Goal: Complete application form

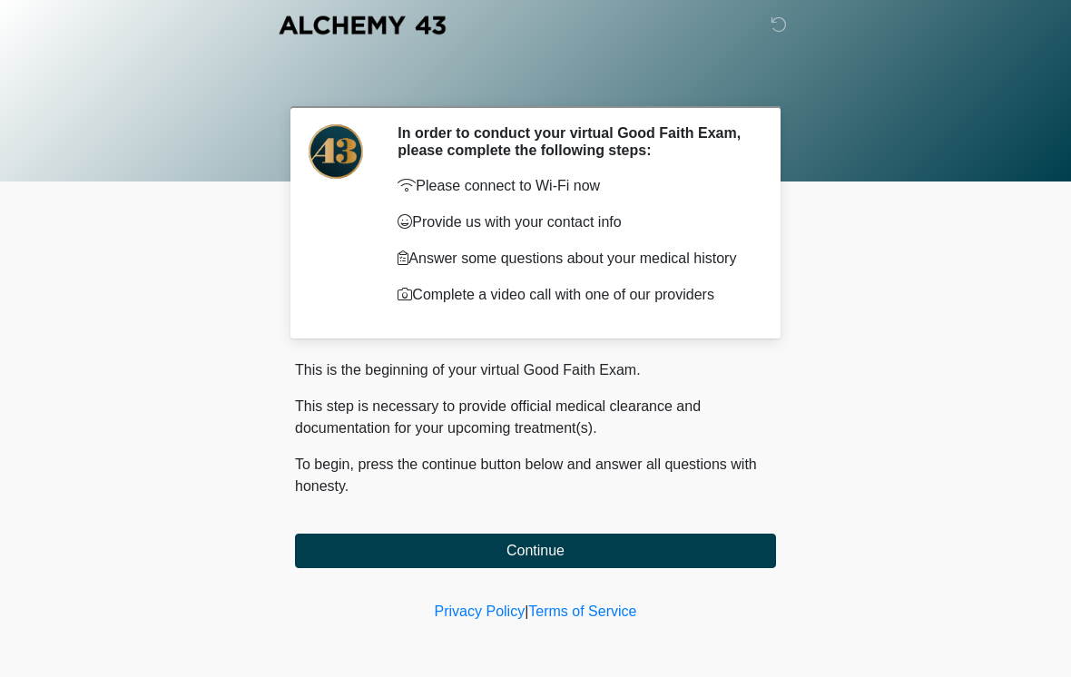
click at [531, 568] on button "Continue" at bounding box center [535, 550] width 481 height 34
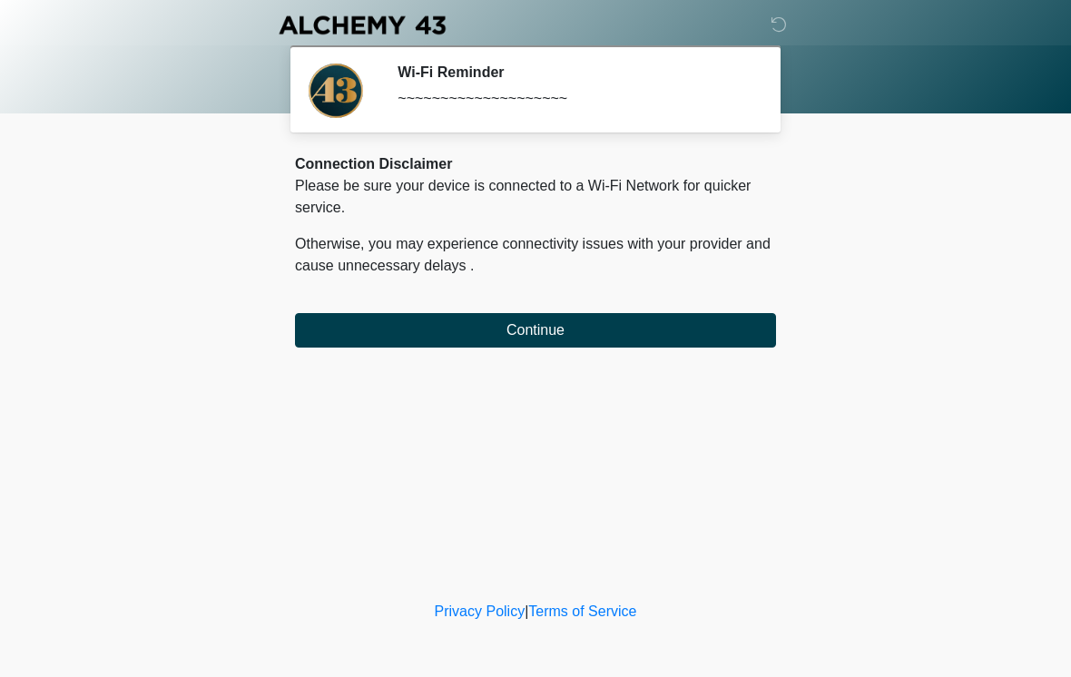
click at [594, 337] on button "Continue" at bounding box center [535, 330] width 481 height 34
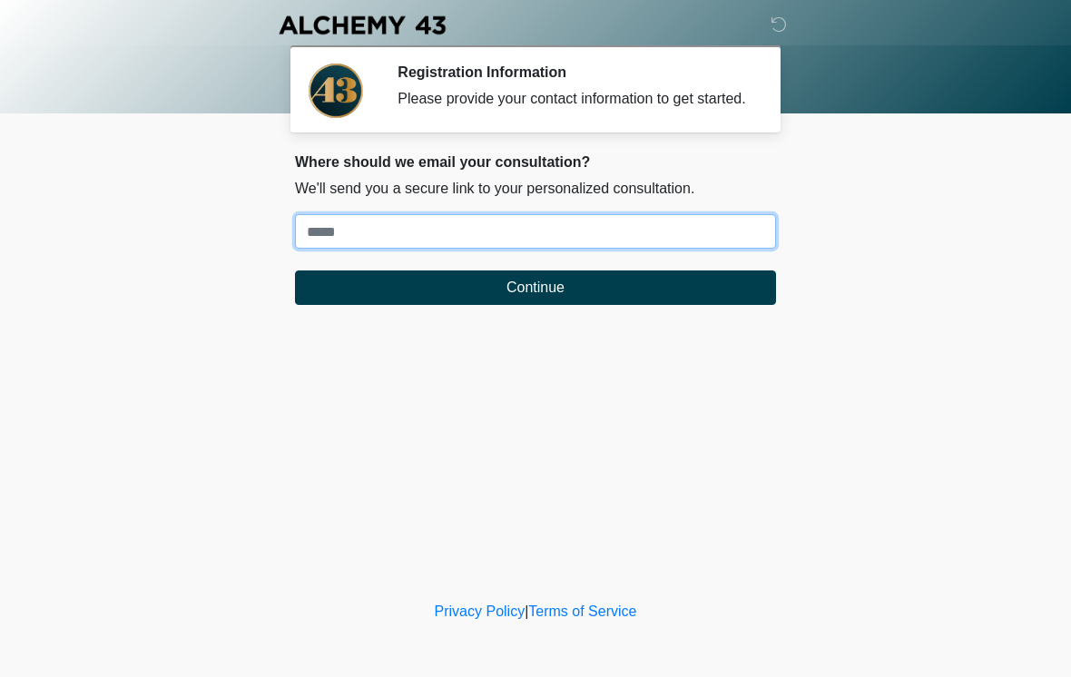
click at [562, 249] on input "Where should we email your treatment plan?" at bounding box center [535, 231] width 481 height 34
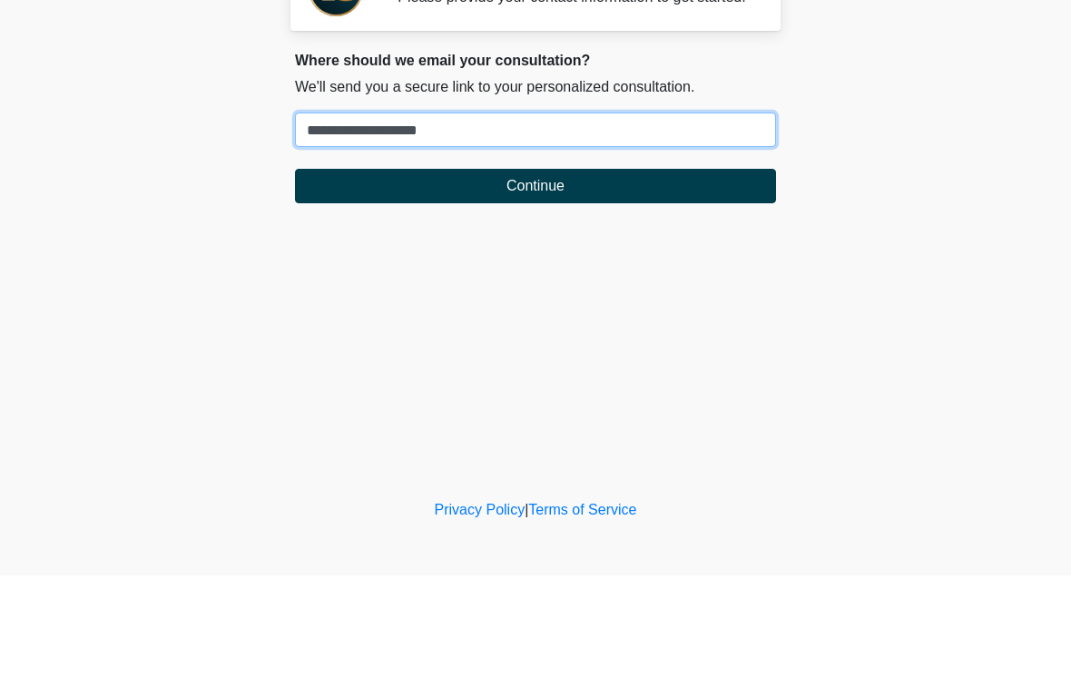
type input "**********"
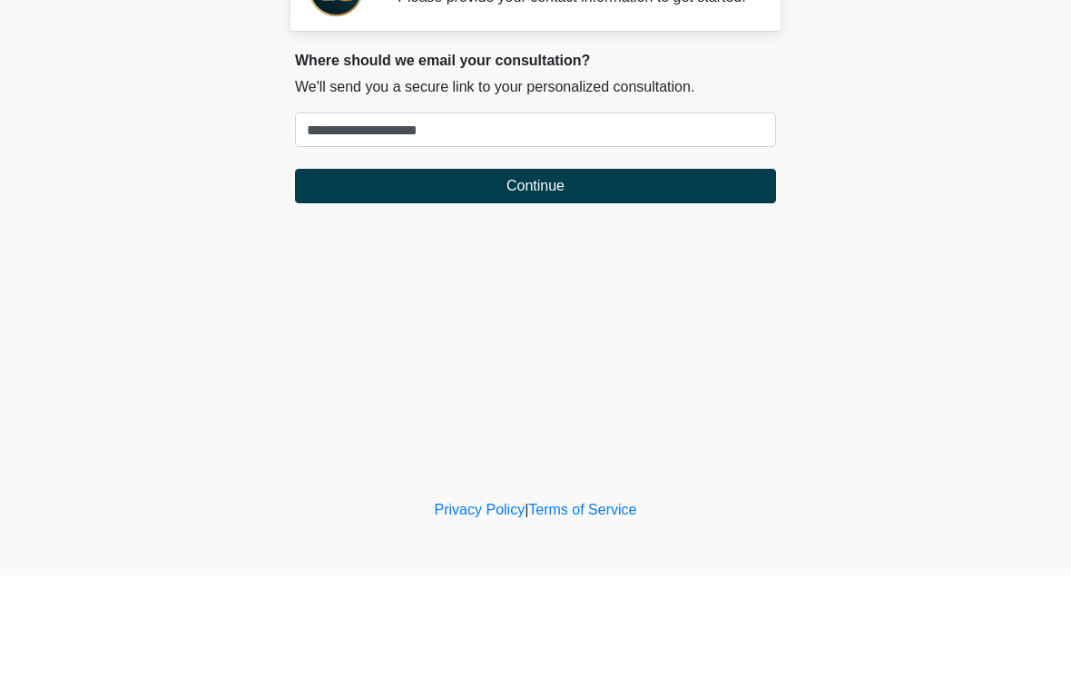
click at [675, 270] on button "Continue" at bounding box center [535, 287] width 481 height 34
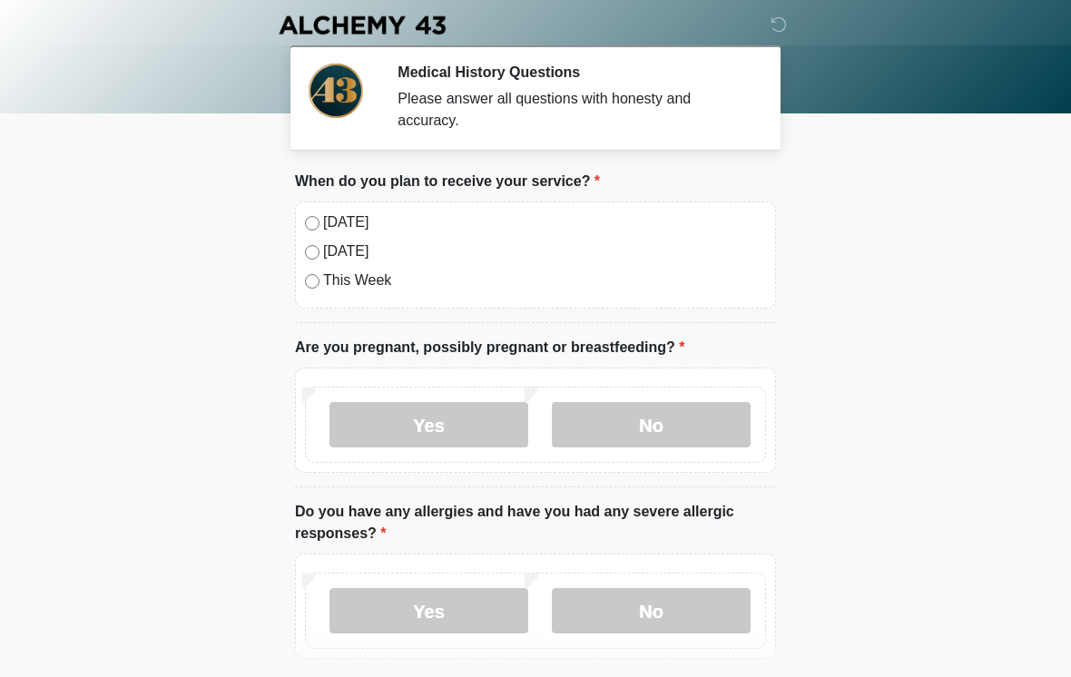
click at [331, 219] on label "[DATE]" at bounding box center [544, 222] width 443 height 22
click at [645, 444] on label "No" at bounding box center [651, 424] width 199 height 45
click at [680, 615] on label "No" at bounding box center [651, 610] width 199 height 45
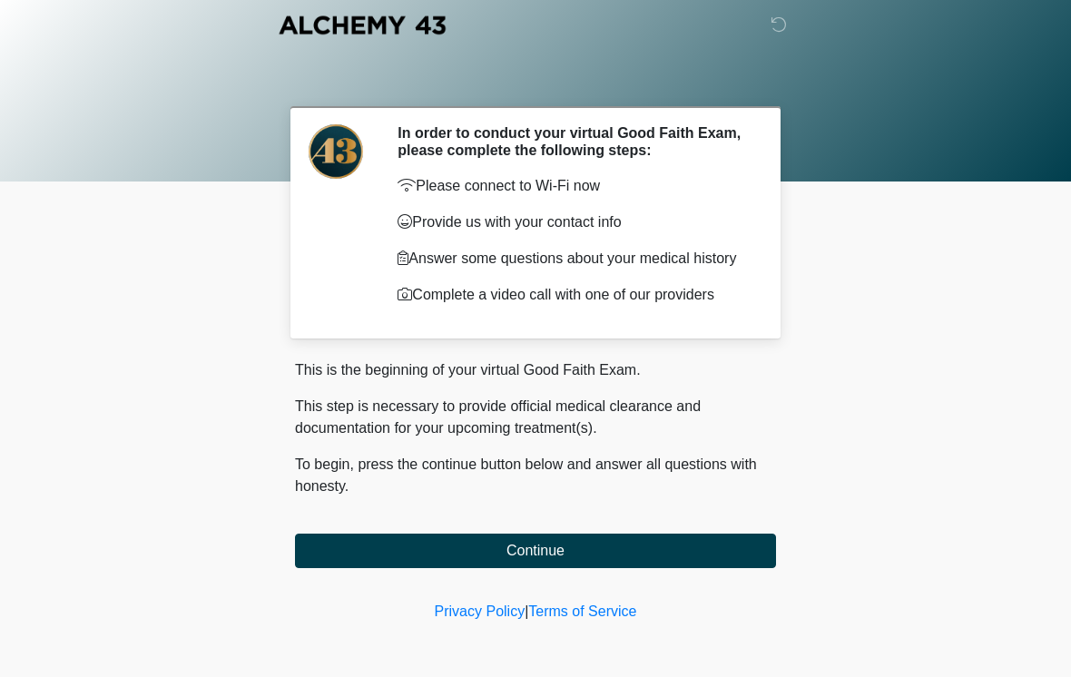
click at [711, 558] on button "Continue" at bounding box center [535, 550] width 481 height 34
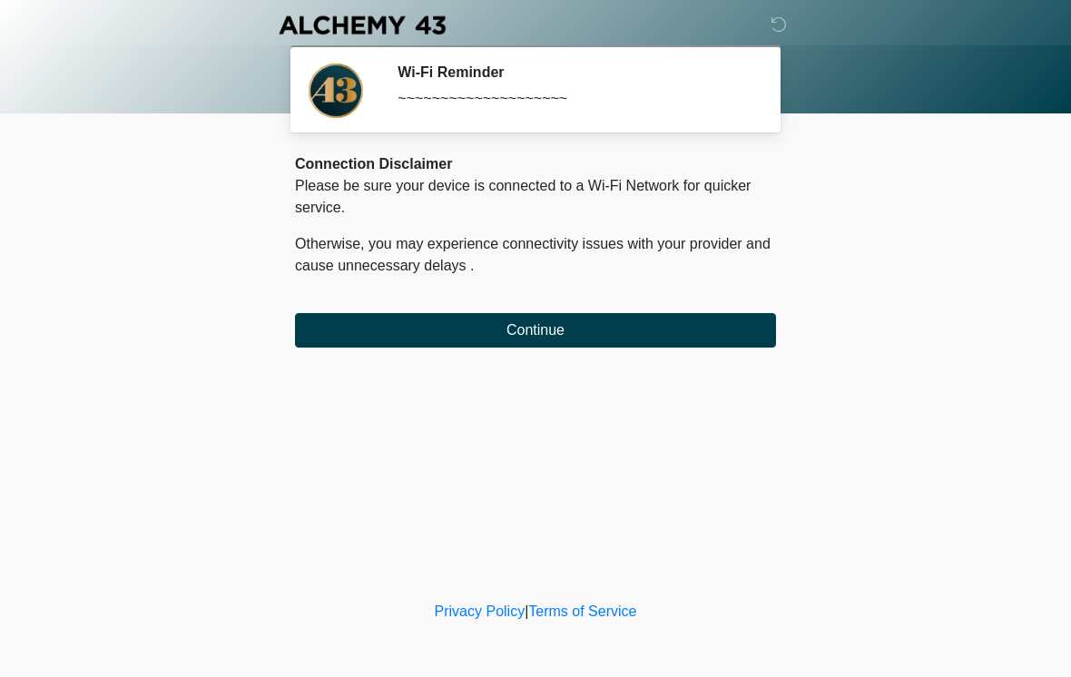
click at [312, 293] on div "Connection Disclaimer Please be sure your device is connected to a Wi-Fi Networ…" at bounding box center [535, 250] width 481 height 194
click at [305, 334] on button "Continue" at bounding box center [535, 330] width 481 height 34
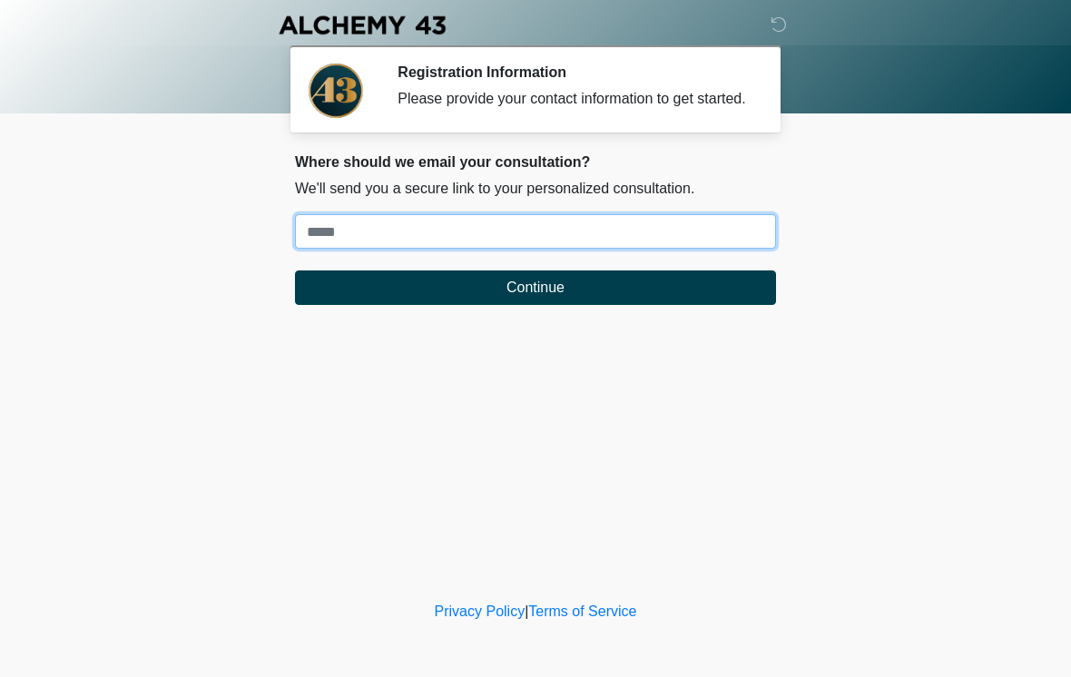
click at [325, 249] on input "Where should we email your treatment plan?" at bounding box center [535, 231] width 481 height 34
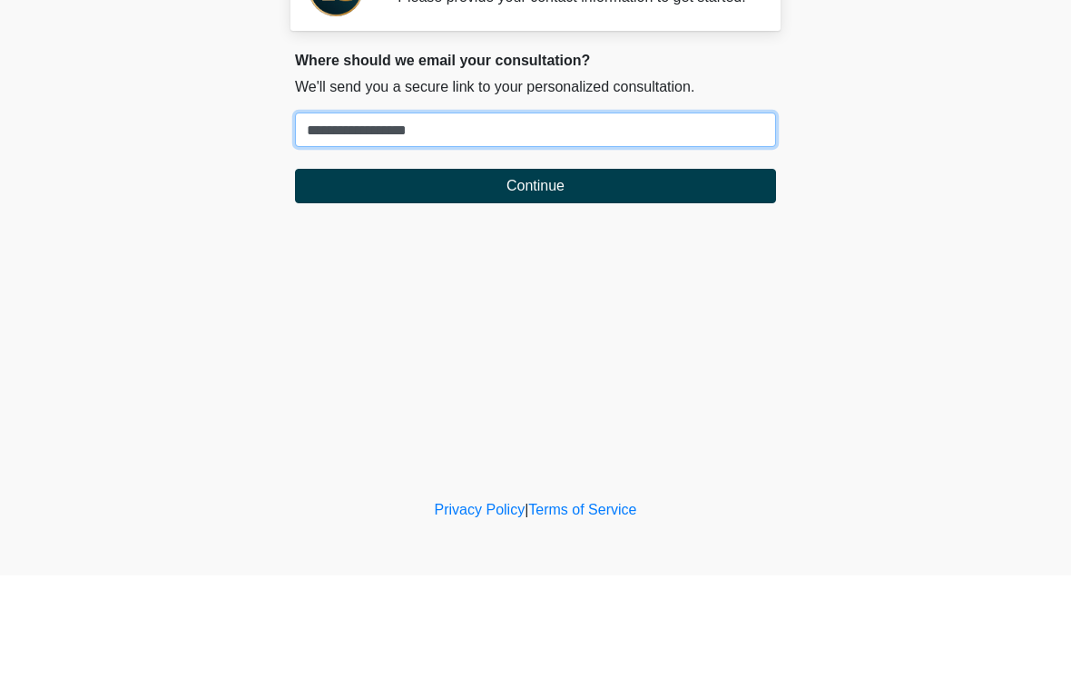
type input "**********"
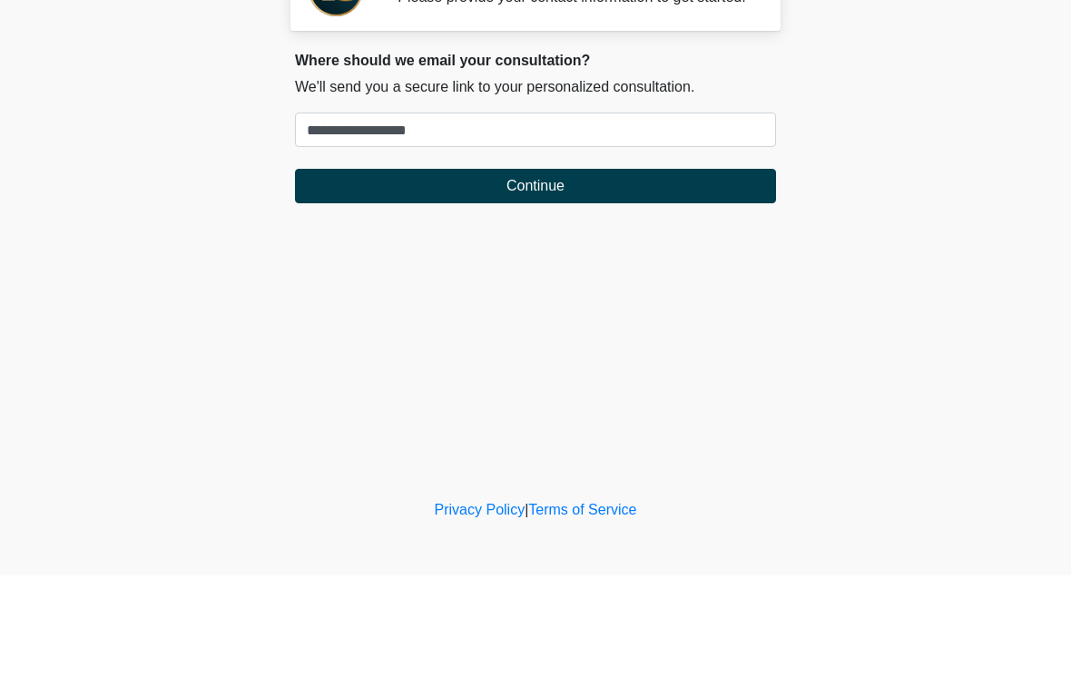
click at [334, 270] on button "Continue" at bounding box center [535, 287] width 481 height 34
